Goal: Information Seeking & Learning: Learn about a topic

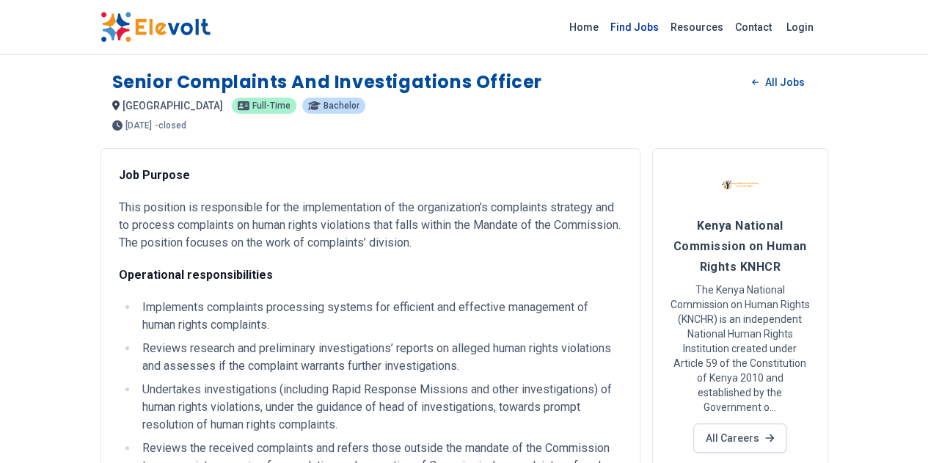
click at [665, 32] on link "Find Jobs" at bounding box center [635, 26] width 60 height 23
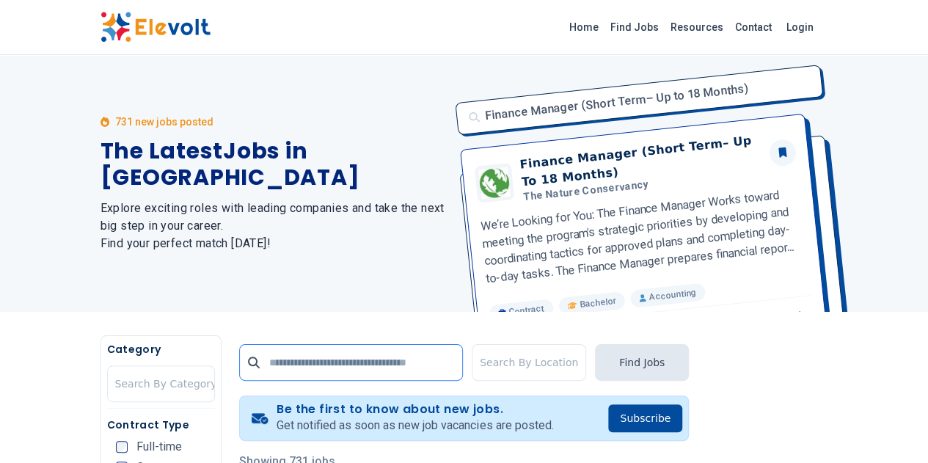
click at [362, 350] on input "text" at bounding box center [351, 362] width 224 height 37
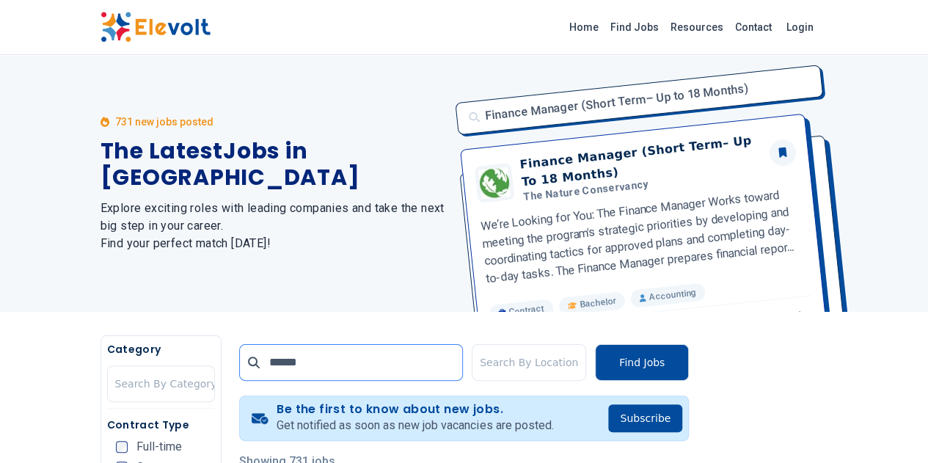
click button "submit" at bounding box center [0, 0] width 0 height 0
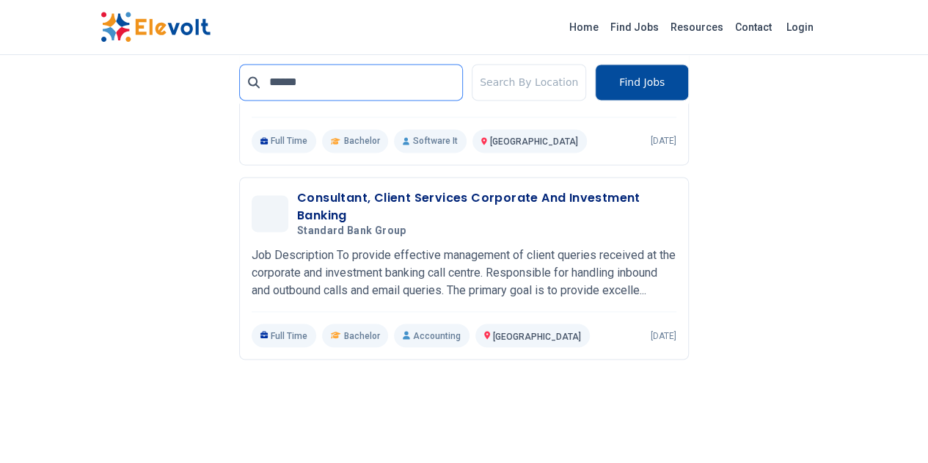
scroll to position [1120, 0]
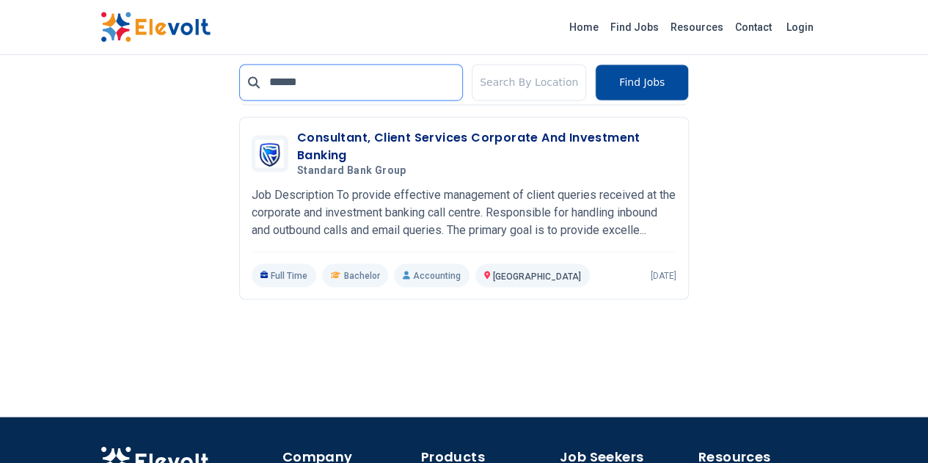
drag, startPoint x: 318, startPoint y: 79, endPoint x: 155, endPoint y: 131, distance: 171.5
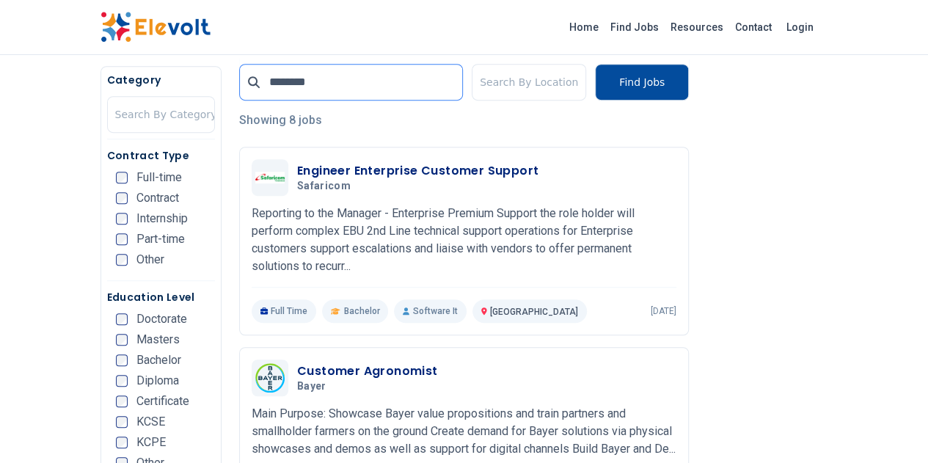
scroll to position [299, 0]
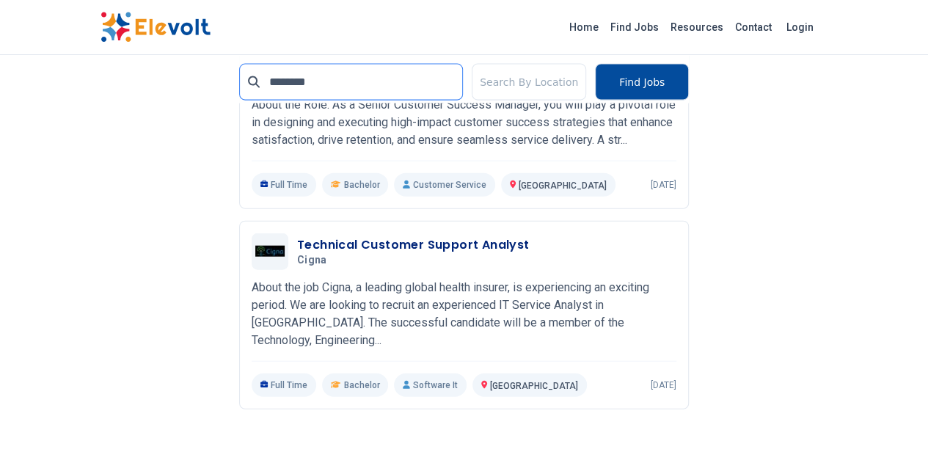
scroll to position [1638, 0]
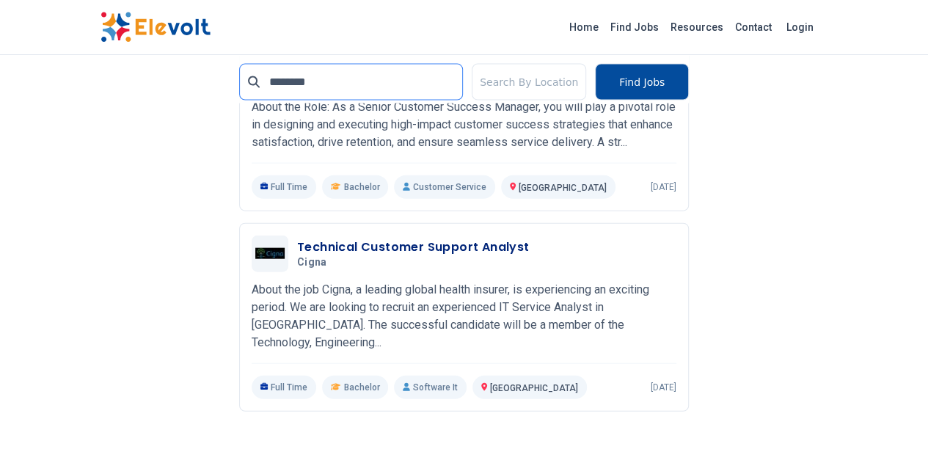
drag, startPoint x: 297, startPoint y: 81, endPoint x: 157, endPoint y: 113, distance: 143.8
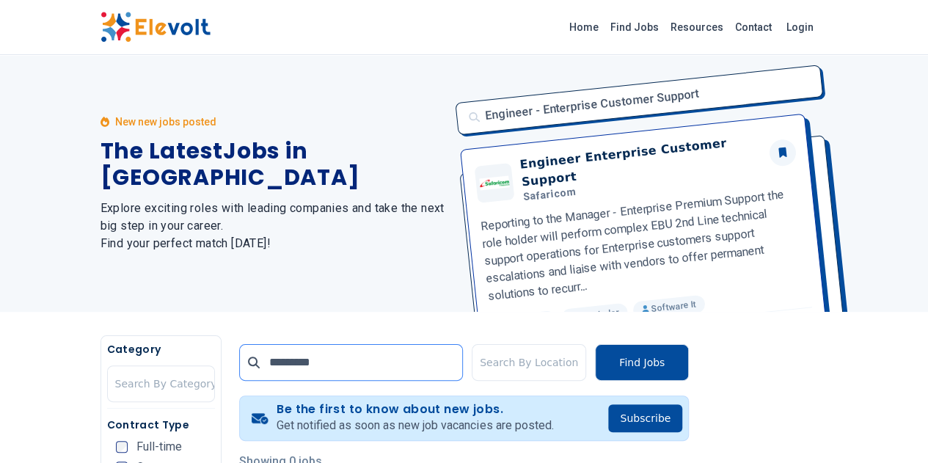
click button "submit" at bounding box center [0, 0] width 0 height 0
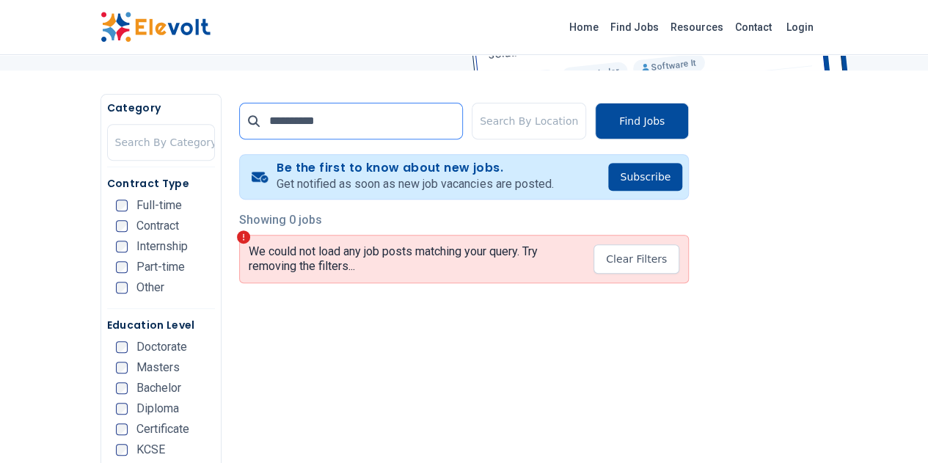
scroll to position [284, 0]
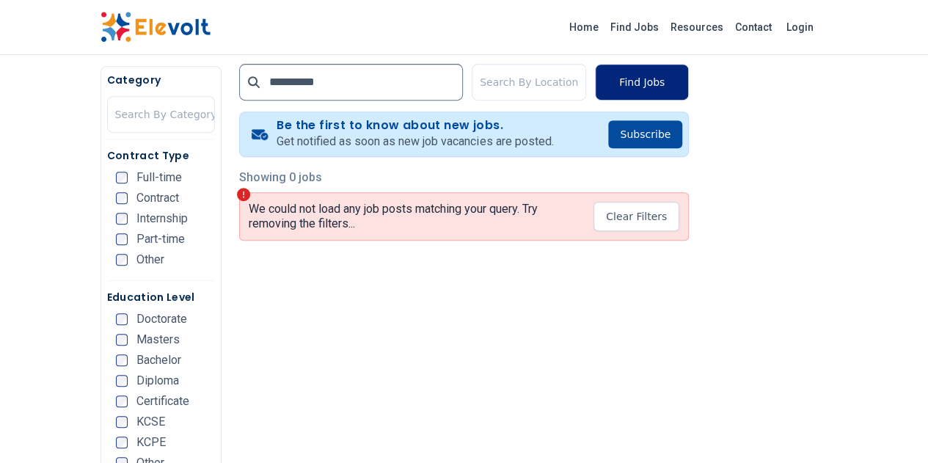
click at [689, 84] on button "Find Jobs" at bounding box center [642, 82] width 94 height 37
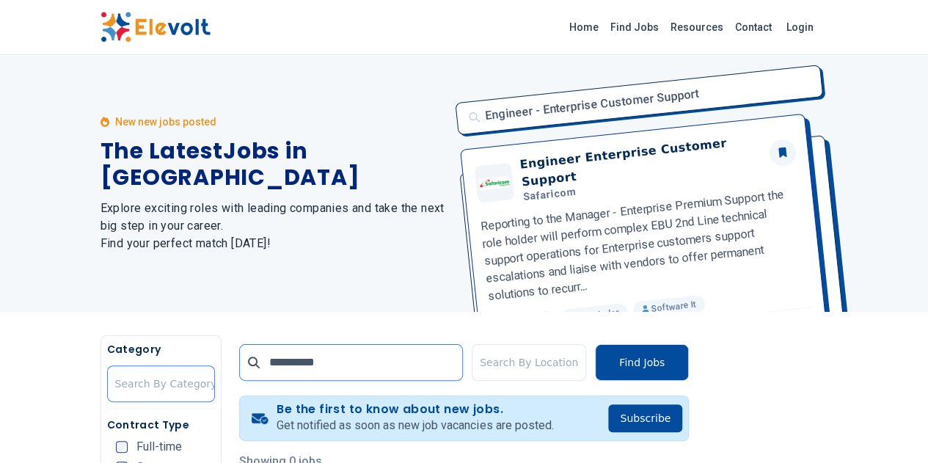
drag, startPoint x: 298, startPoint y: 372, endPoint x: 134, endPoint y: 384, distance: 164.8
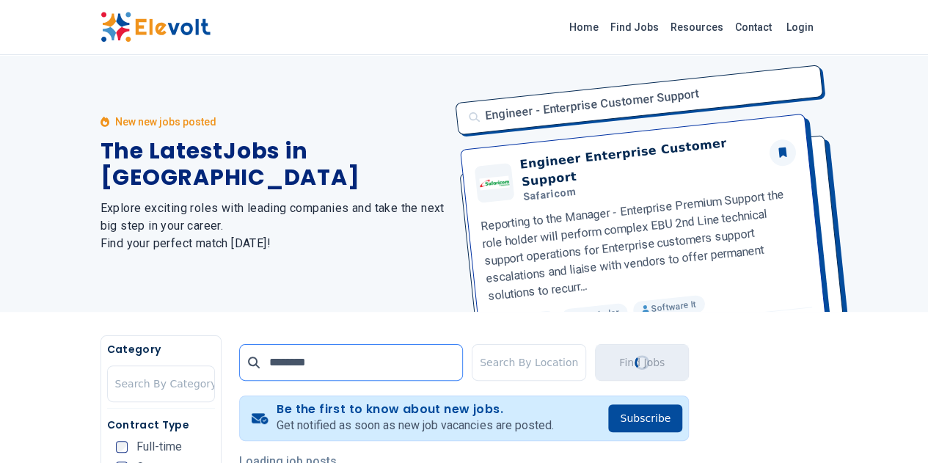
type input "**********"
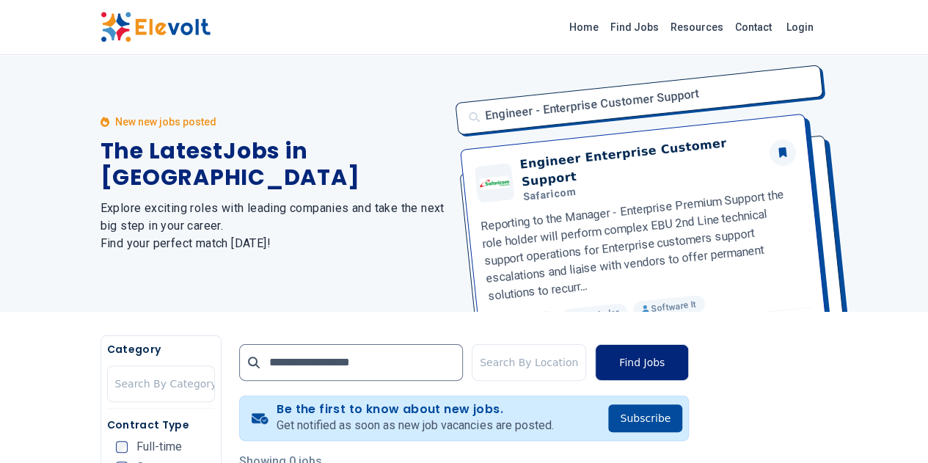
click at [687, 362] on button "Find Jobs" at bounding box center [642, 362] width 94 height 37
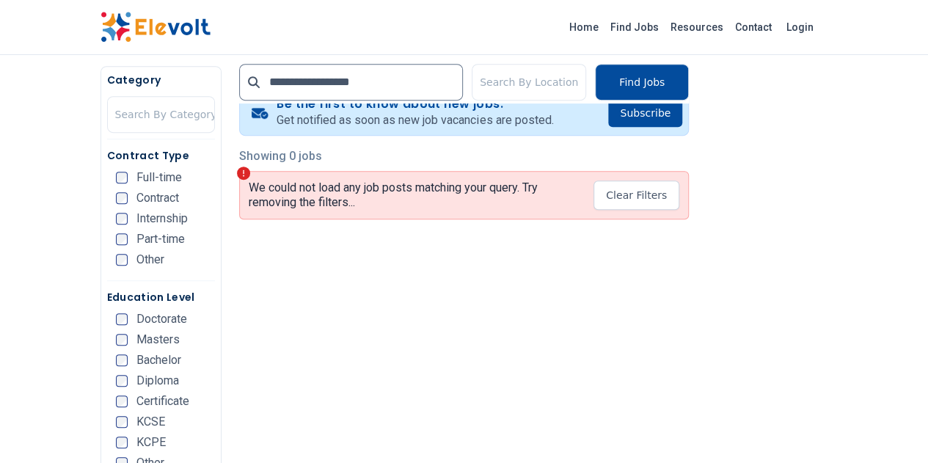
scroll to position [230, 0]
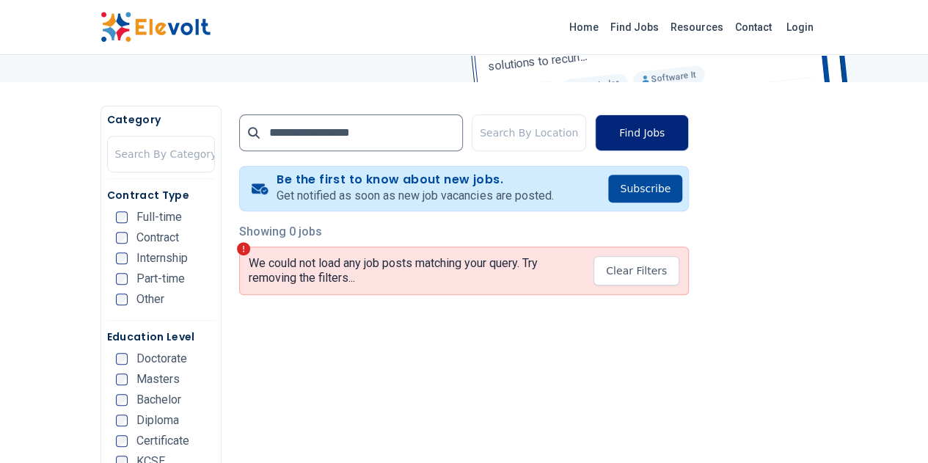
click at [689, 128] on button "Find Jobs" at bounding box center [642, 132] width 94 height 37
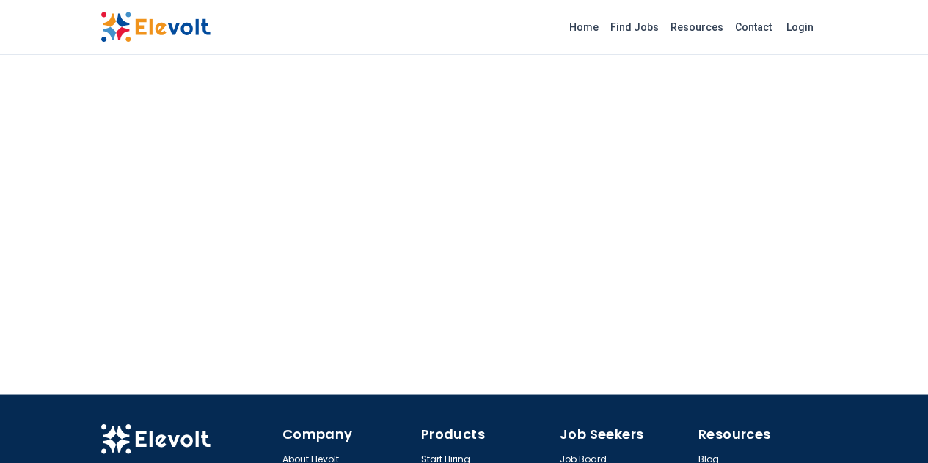
scroll to position [1057, 0]
